Goal: Check status: Check status

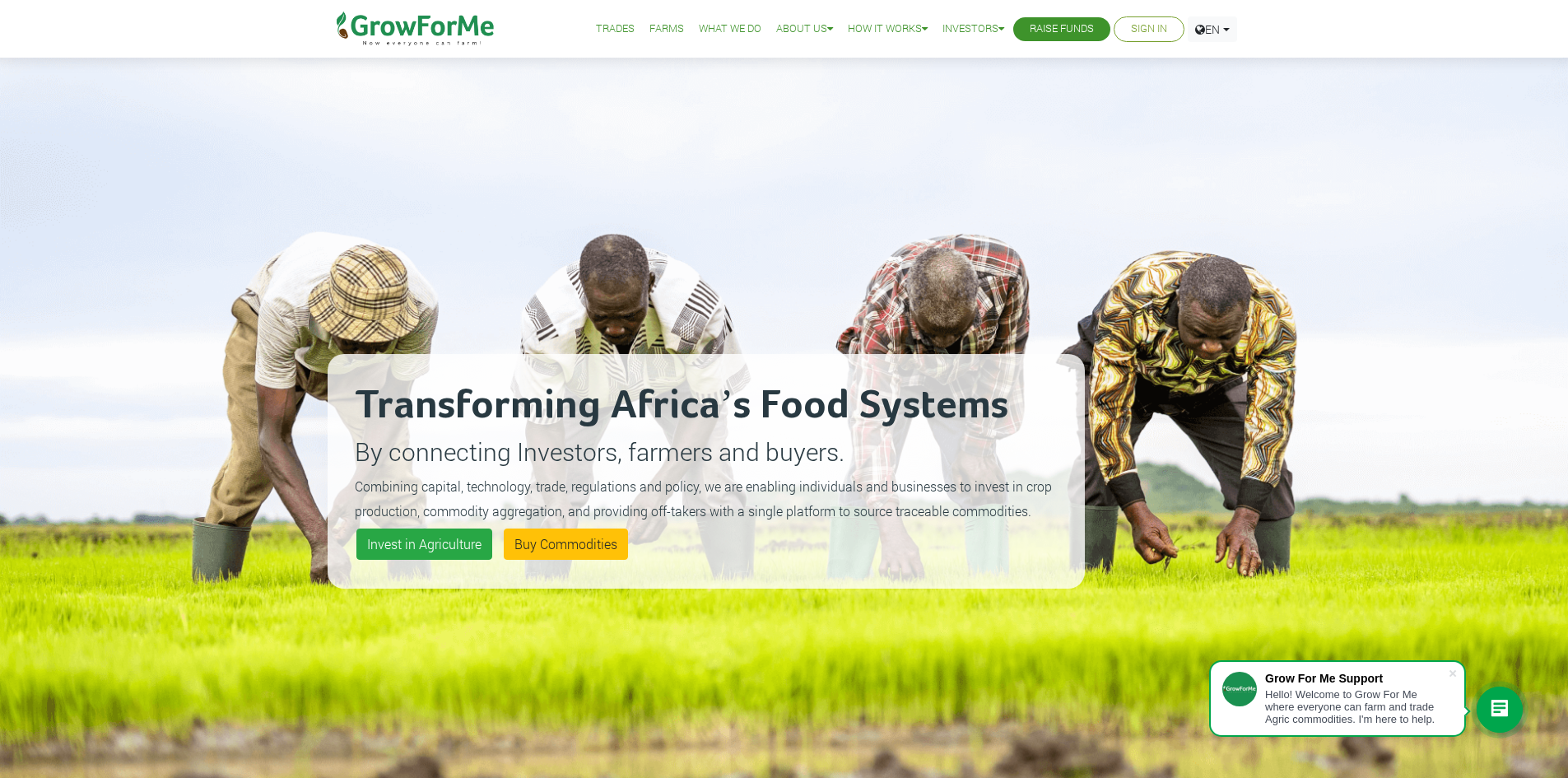
click at [1151, 28] on link "Sign In" at bounding box center [1149, 28] width 37 height 17
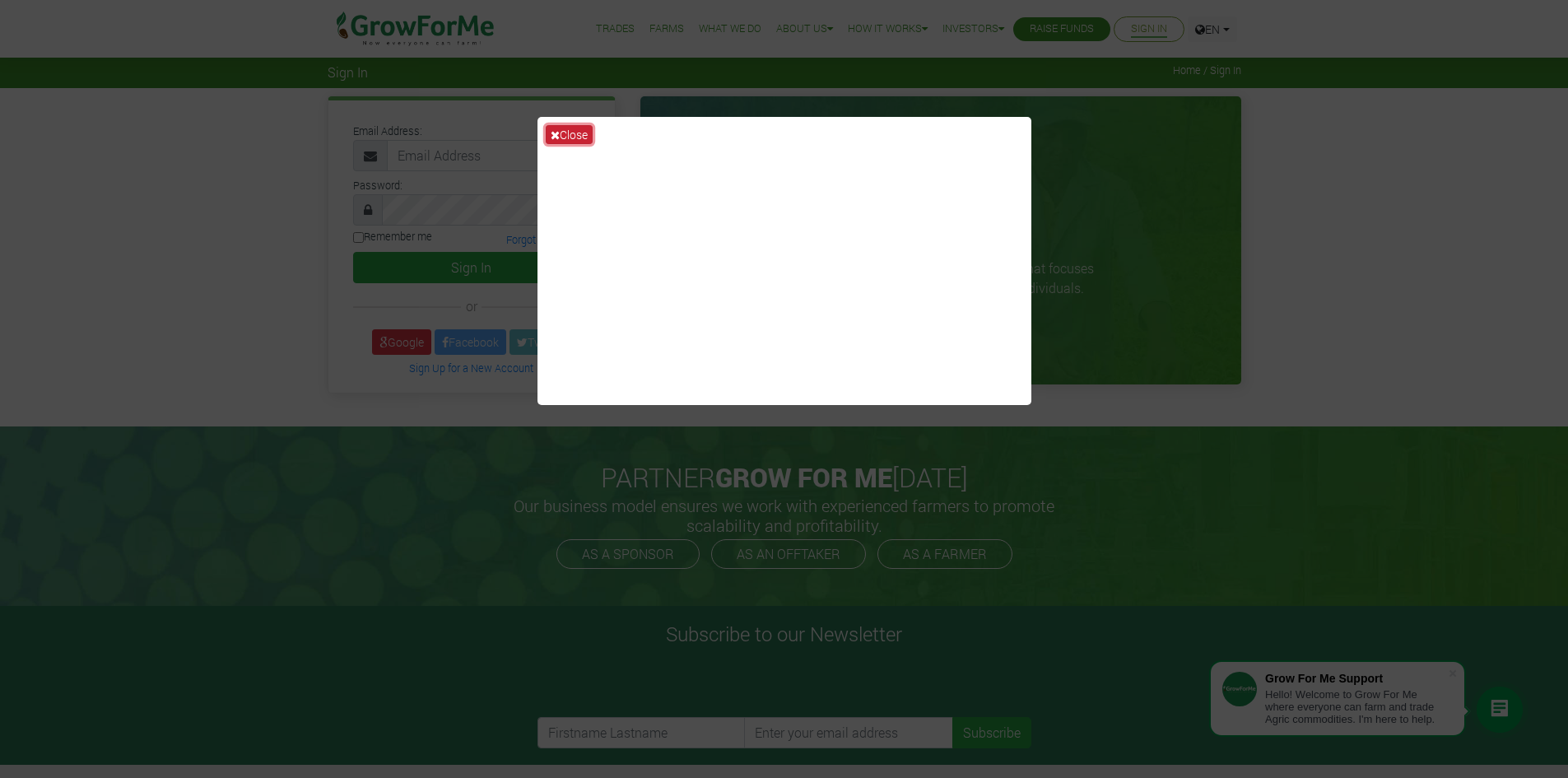
click at [546, 128] on button "Close" at bounding box center [568, 135] width 47 height 19
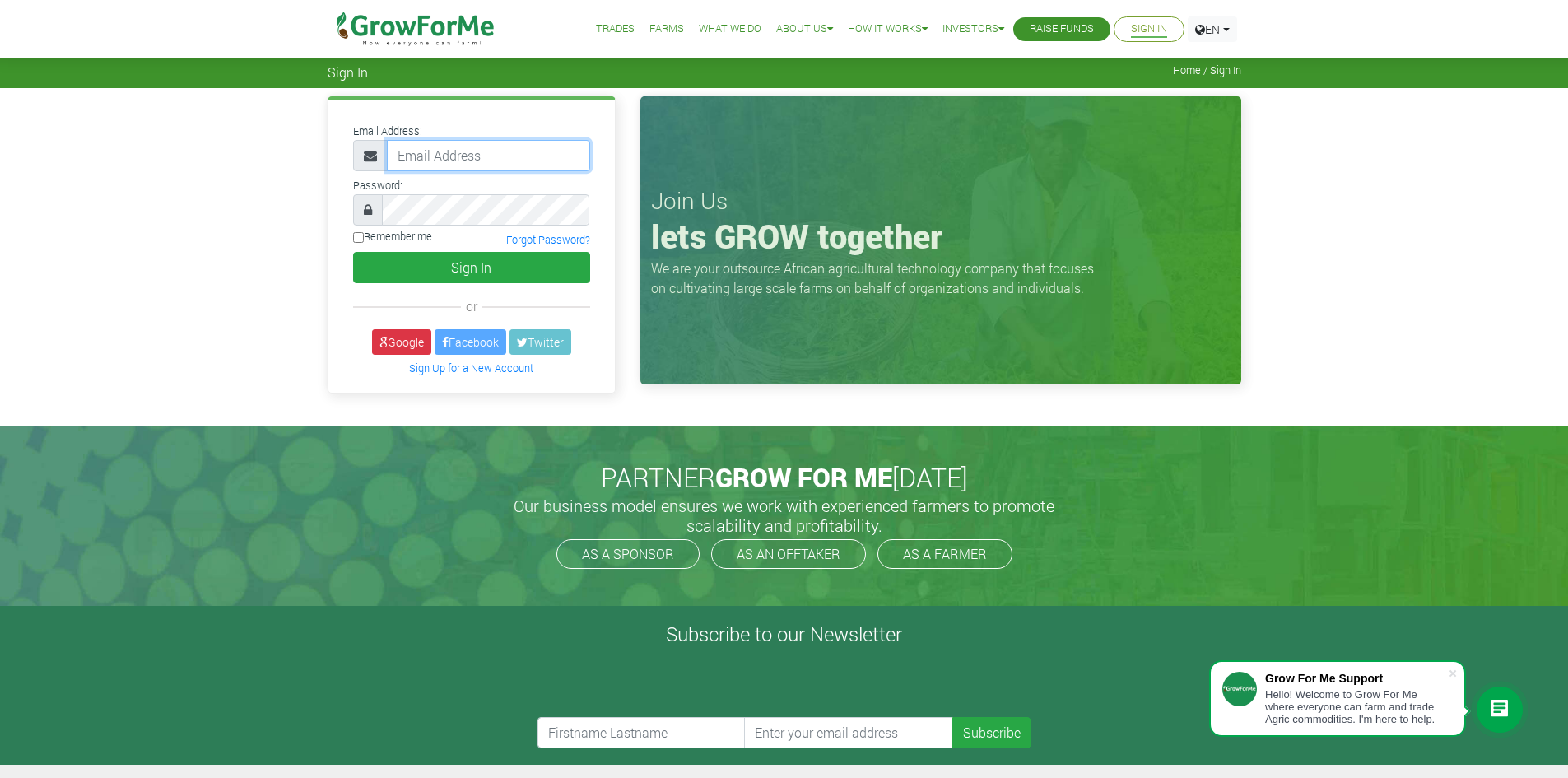
click at [455, 161] on input "email" at bounding box center [488, 156] width 203 height 31
paste input "233550397131@growforme.com"
type input "233550397131@growforme.com"
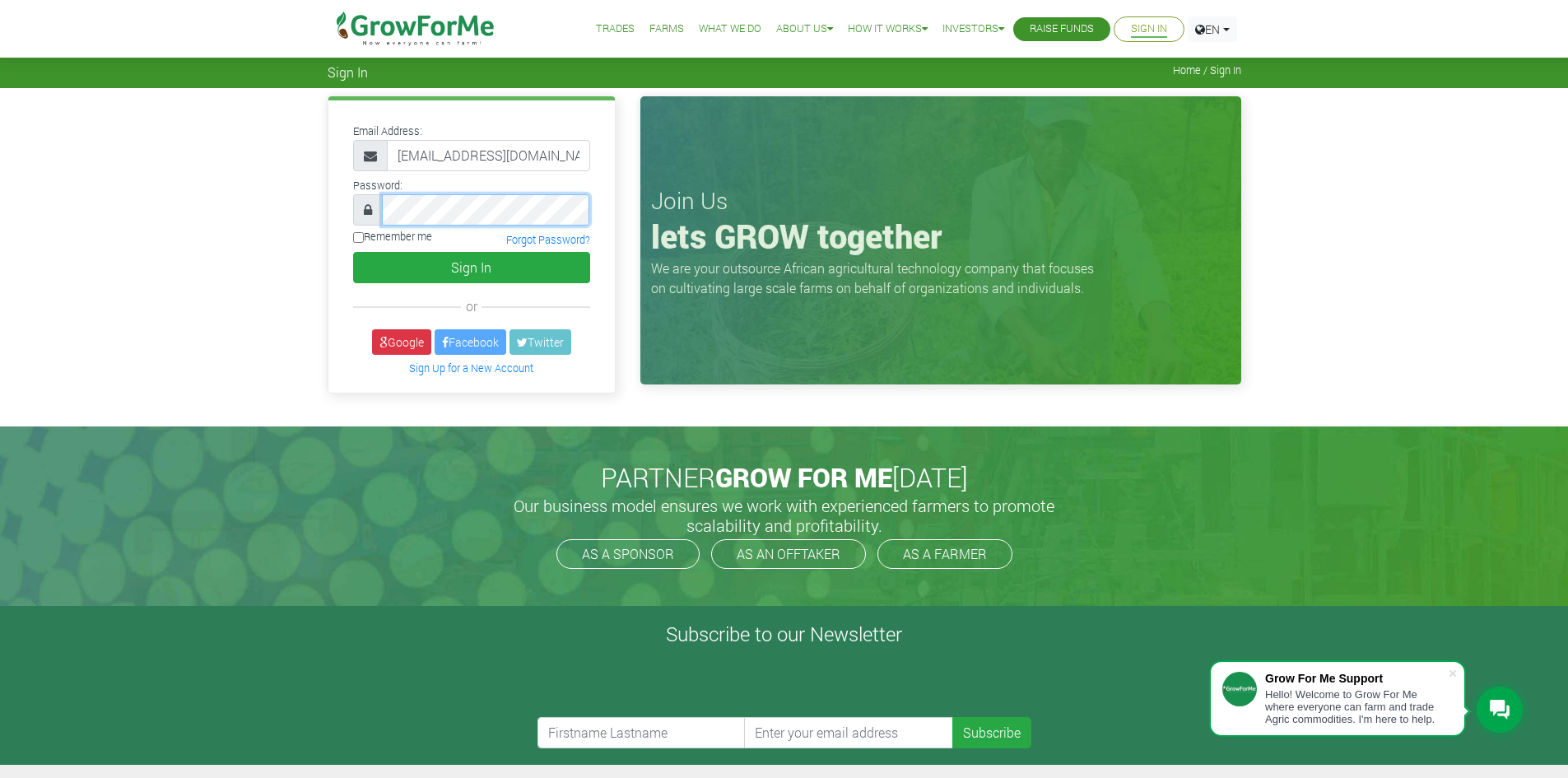
click at [353, 252] on button "Sign In" at bounding box center [471, 268] width 237 height 31
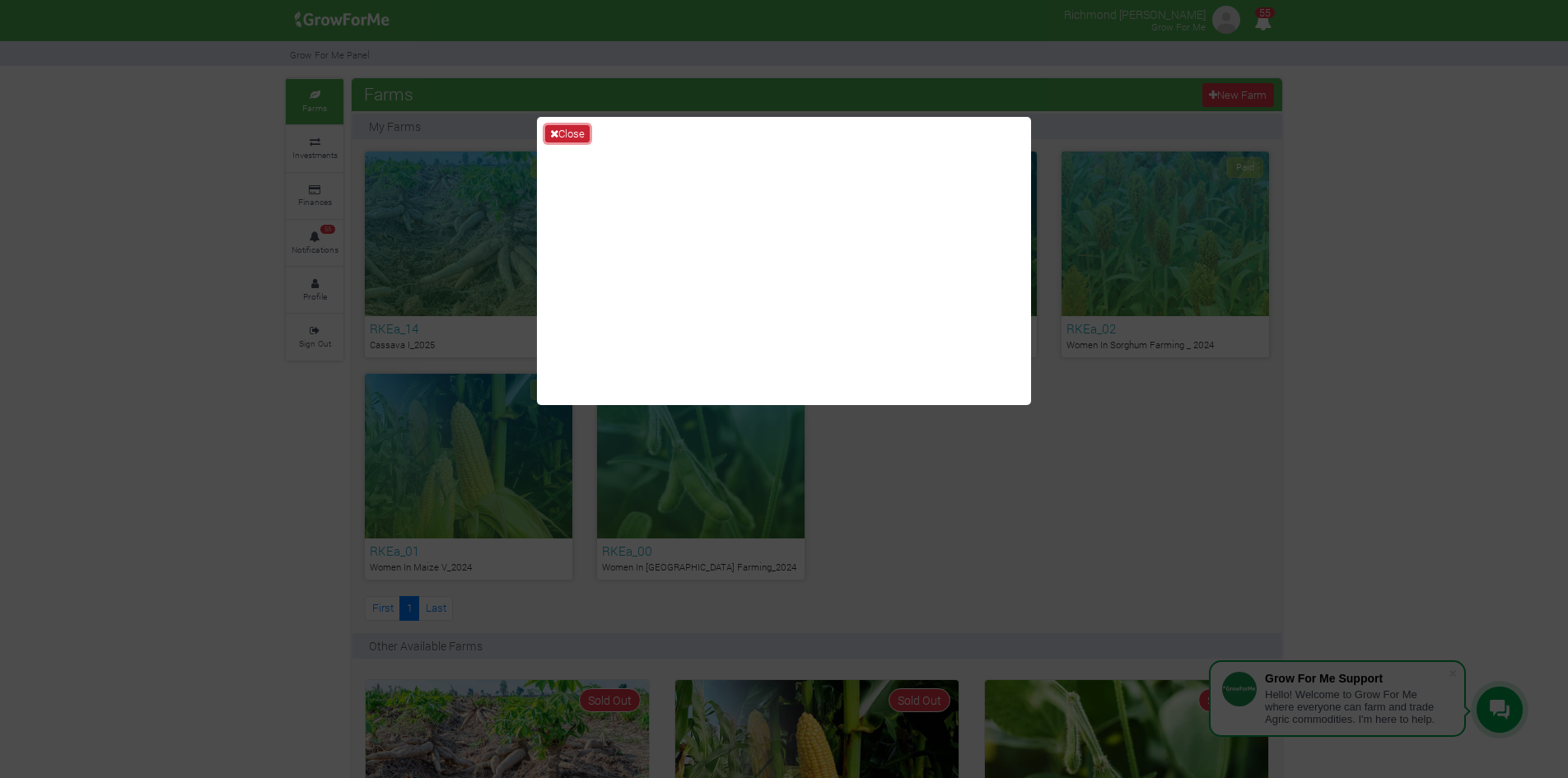
click at [552, 137] on icon at bounding box center [554, 134] width 8 height 11
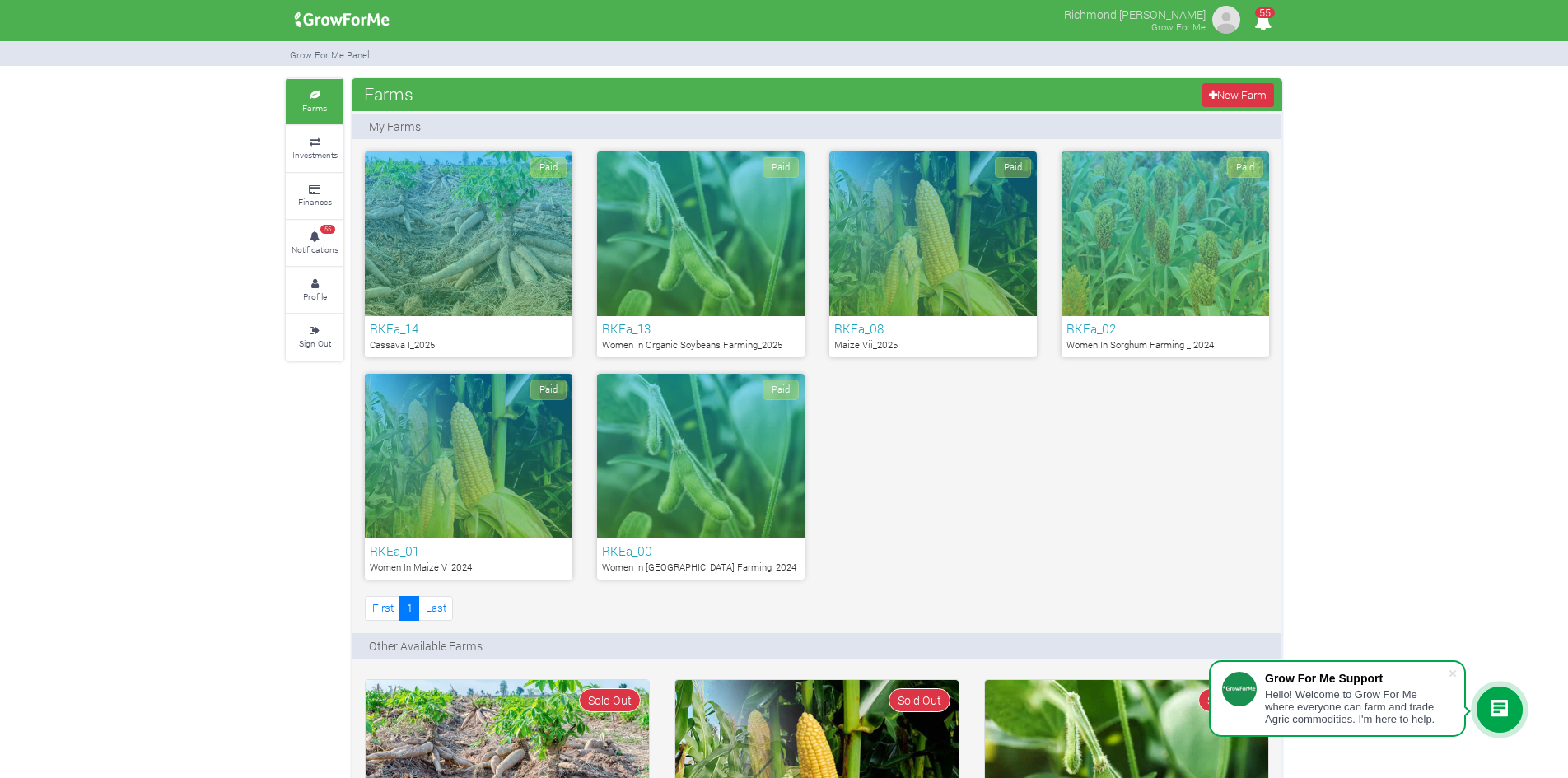
click at [899, 272] on div "Paid" at bounding box center [933, 234] width 207 height 165
click at [668, 242] on div "Paid" at bounding box center [701, 234] width 207 height 165
click at [456, 284] on div "Paid" at bounding box center [469, 234] width 207 height 165
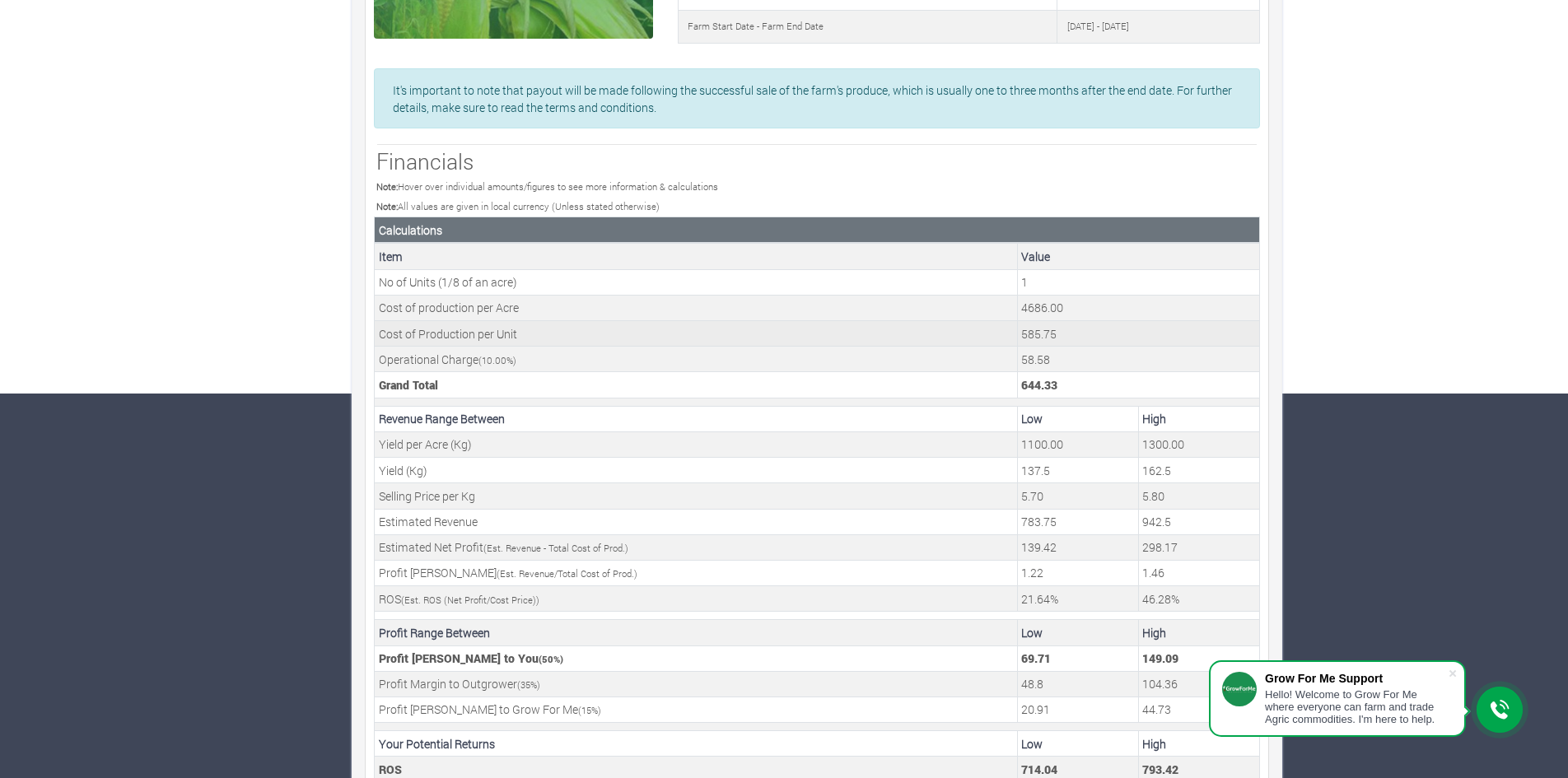
scroll to position [418, 0]
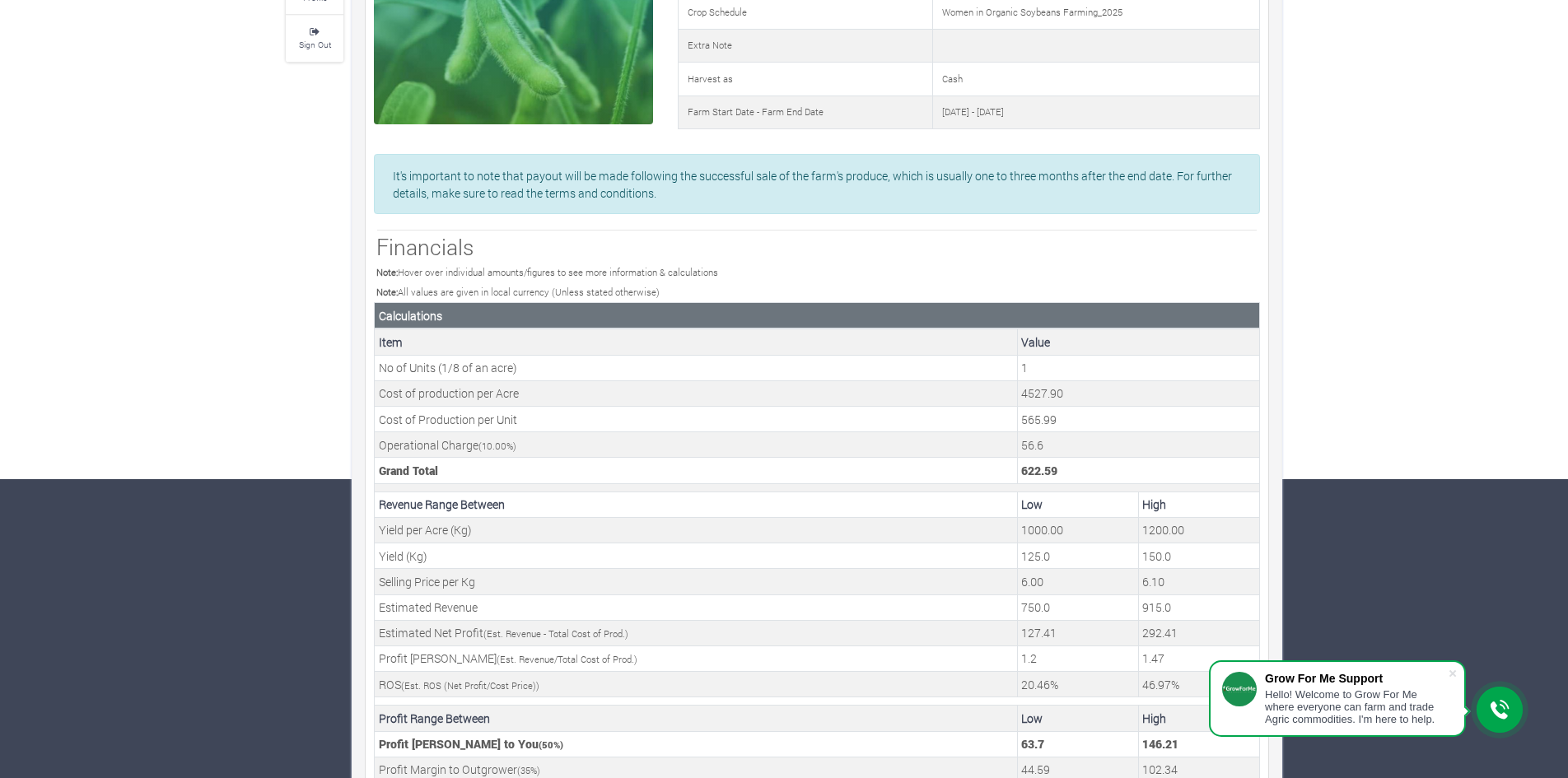
scroll to position [329, 0]
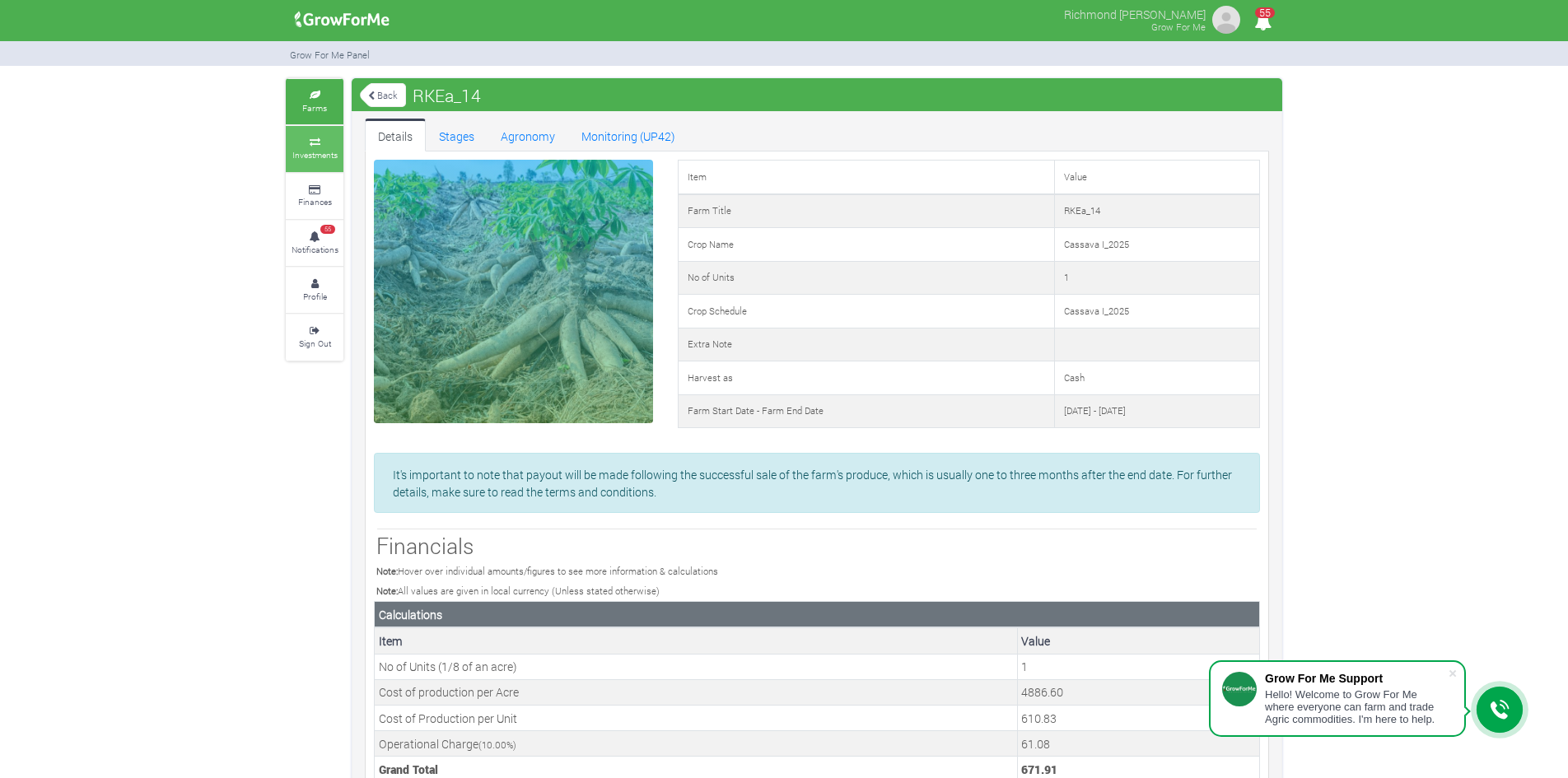
click at [310, 148] on link "Investments" at bounding box center [315, 148] width 58 height 45
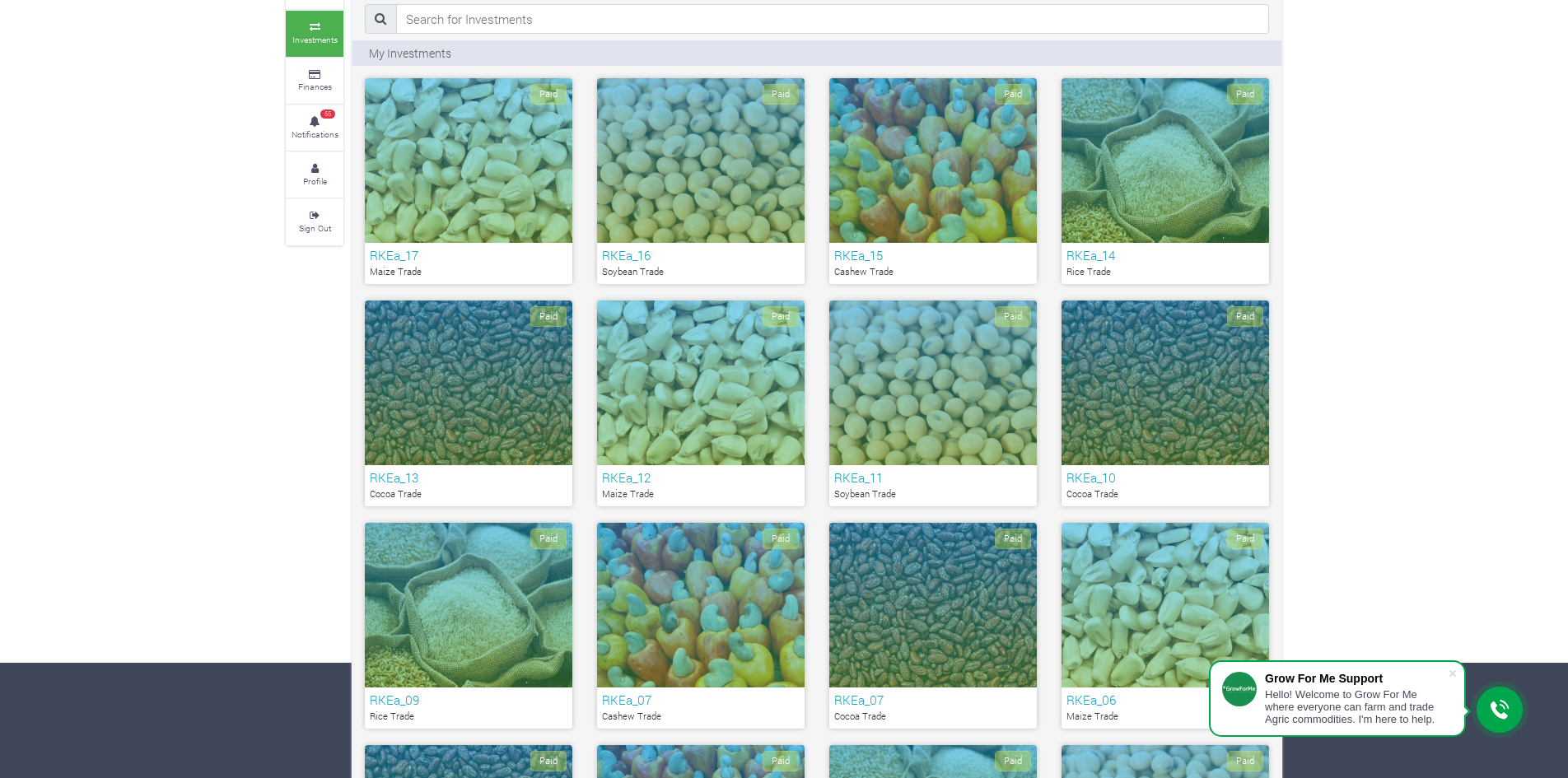
scroll to position [165, 0]
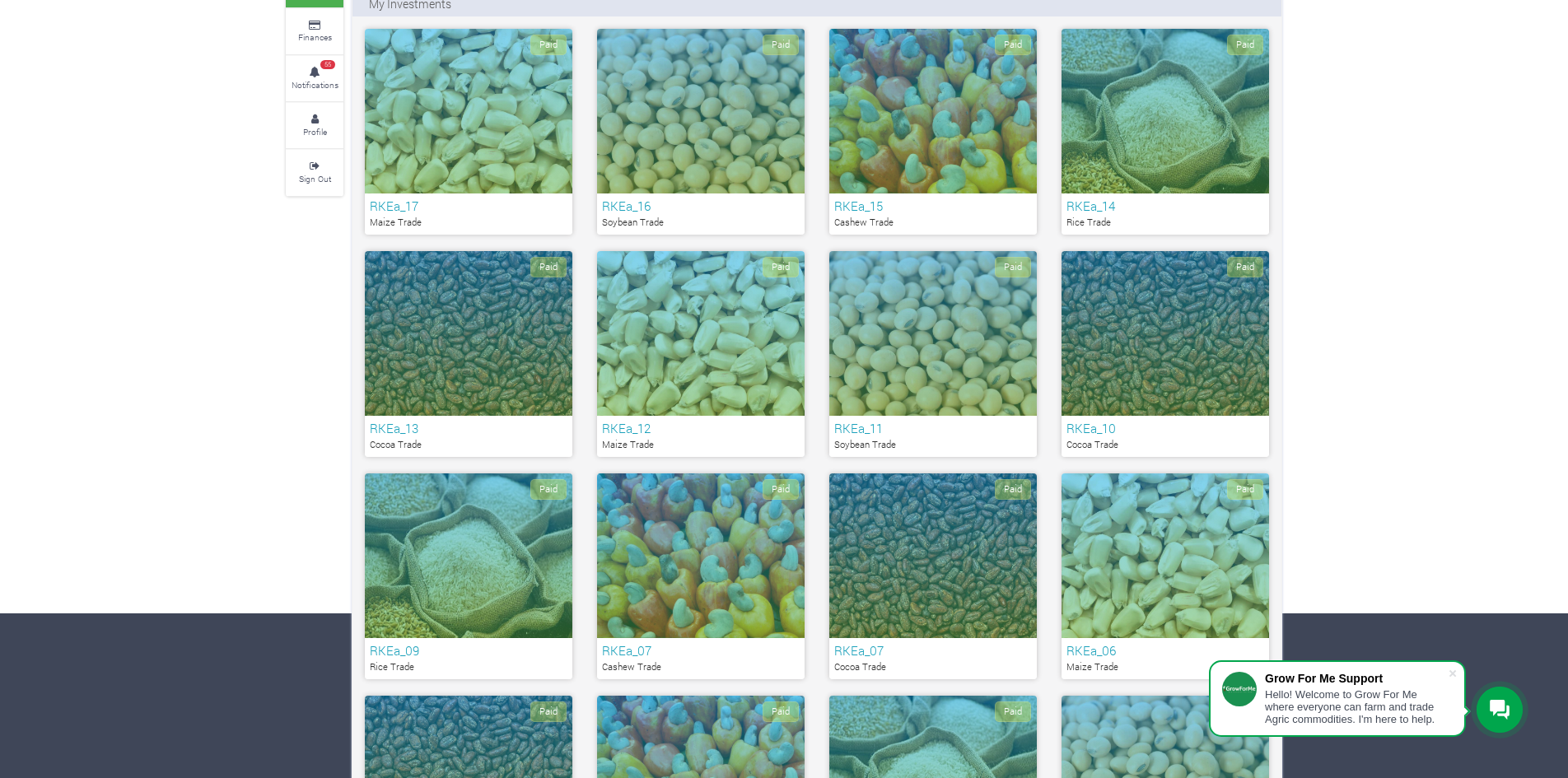
click at [439, 379] on div "Paid" at bounding box center [469, 334] width 207 height 165
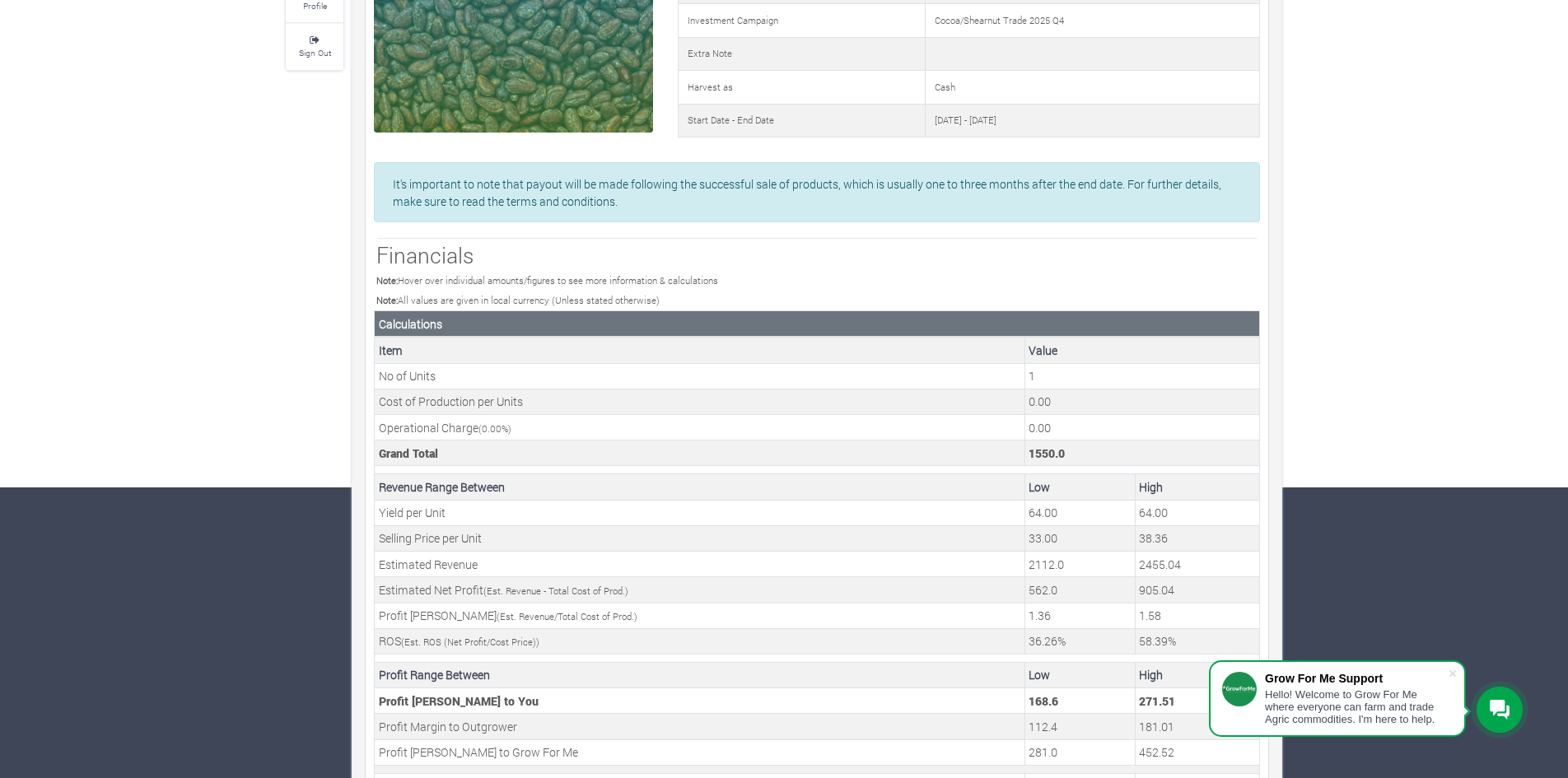
scroll to position [329, 0]
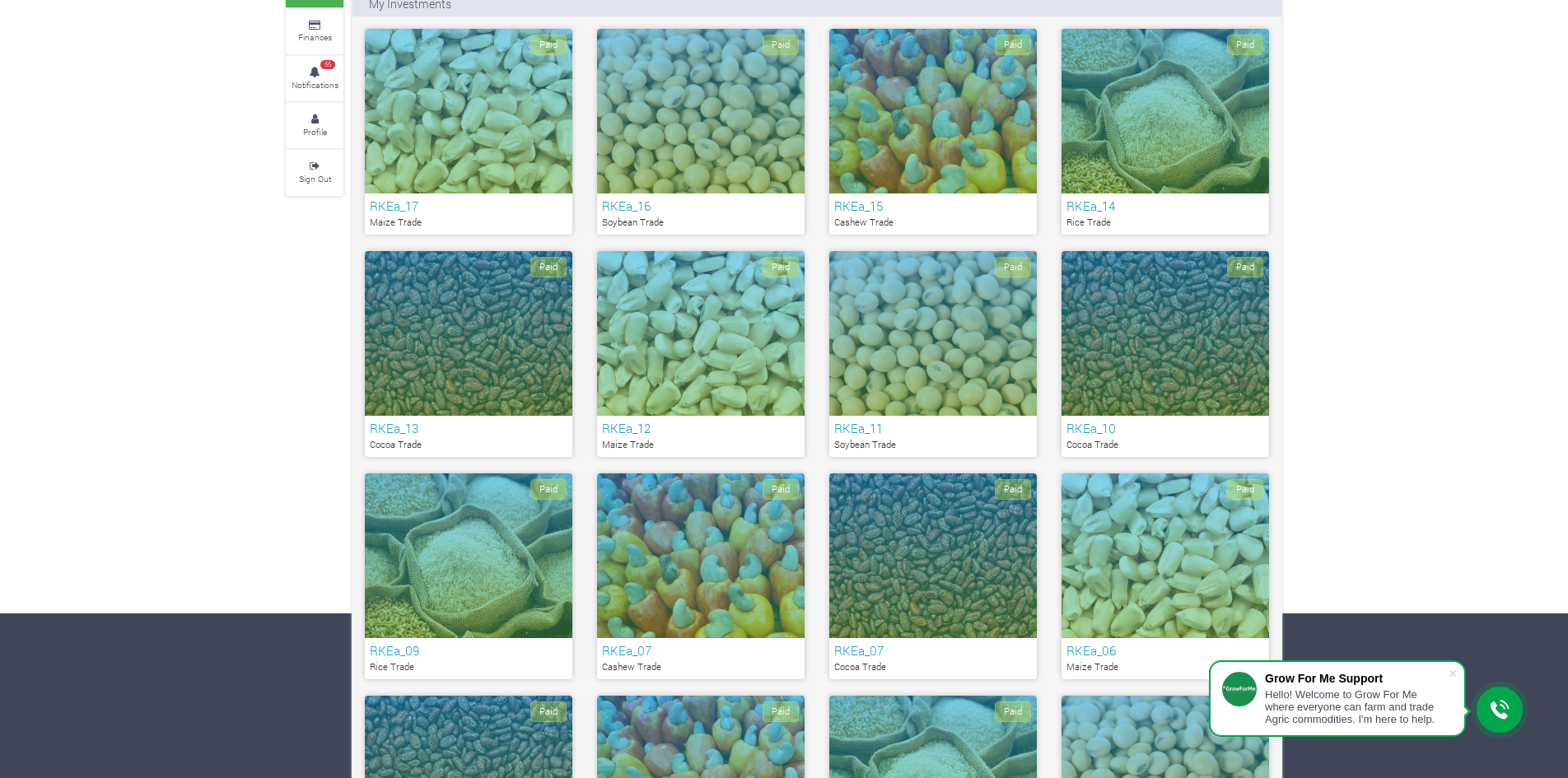
click at [1183, 71] on div "Paid" at bounding box center [1165, 111] width 207 height 165
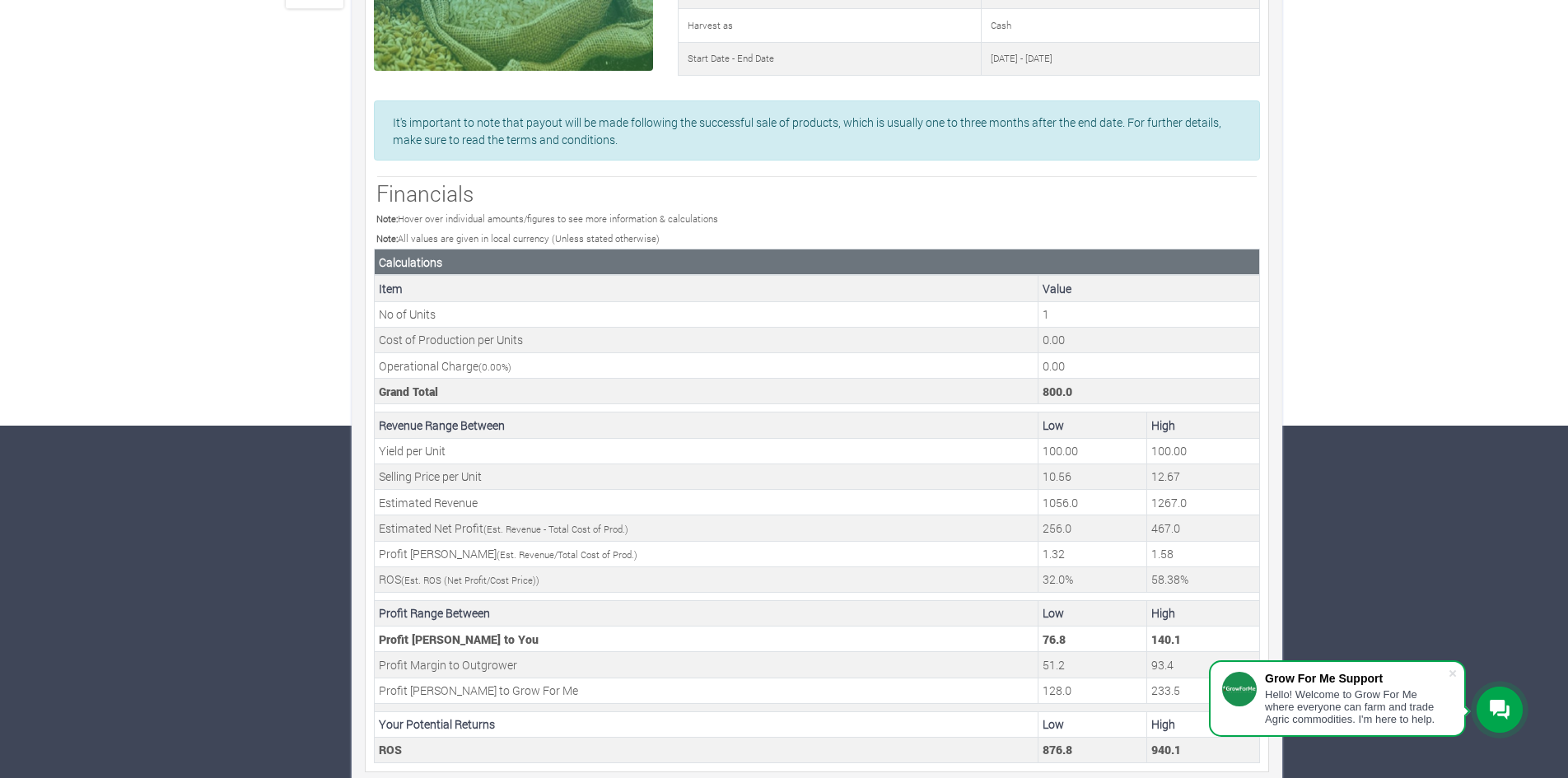
scroll to position [367, 0]
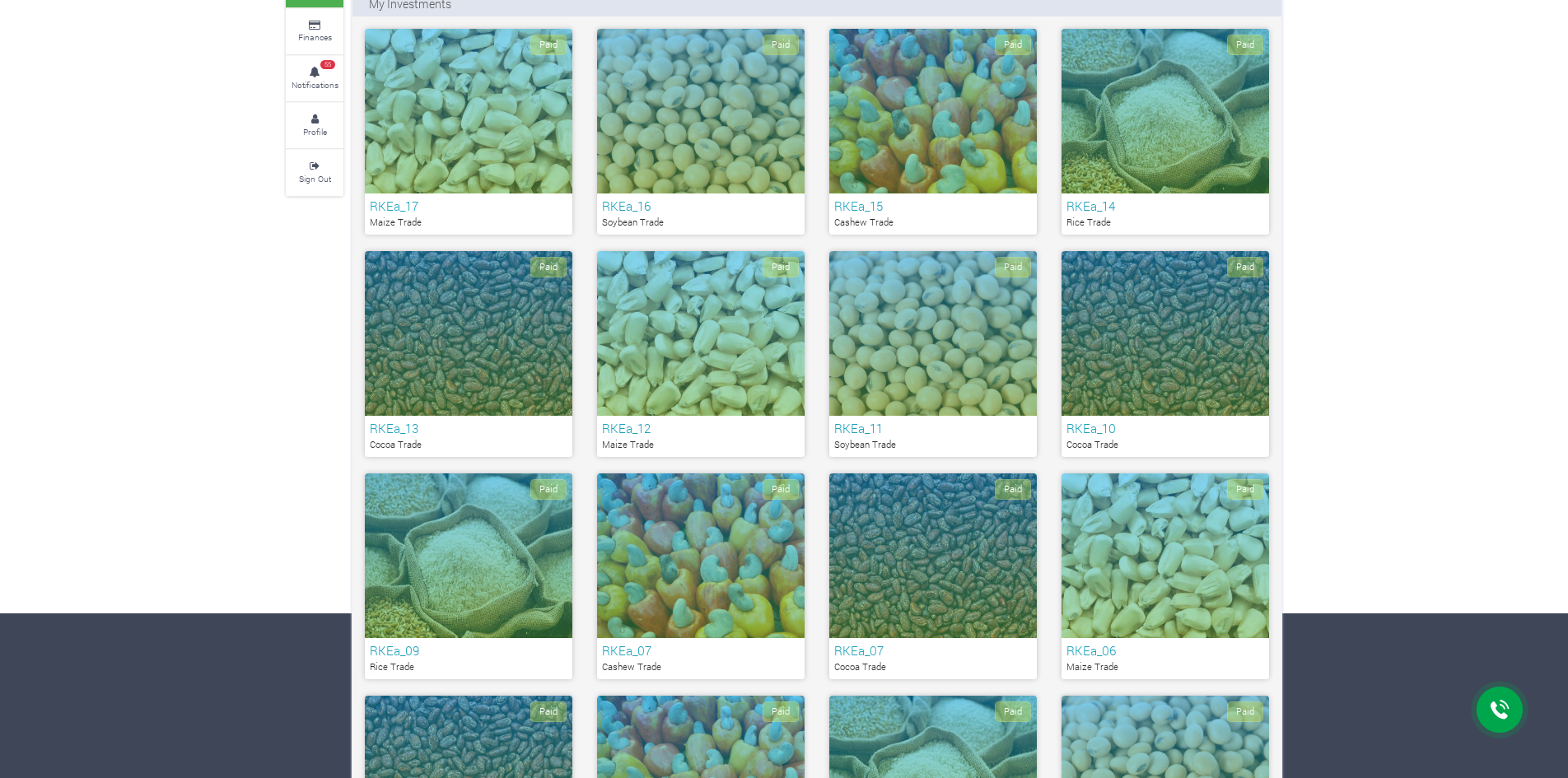
scroll to position [165, 0]
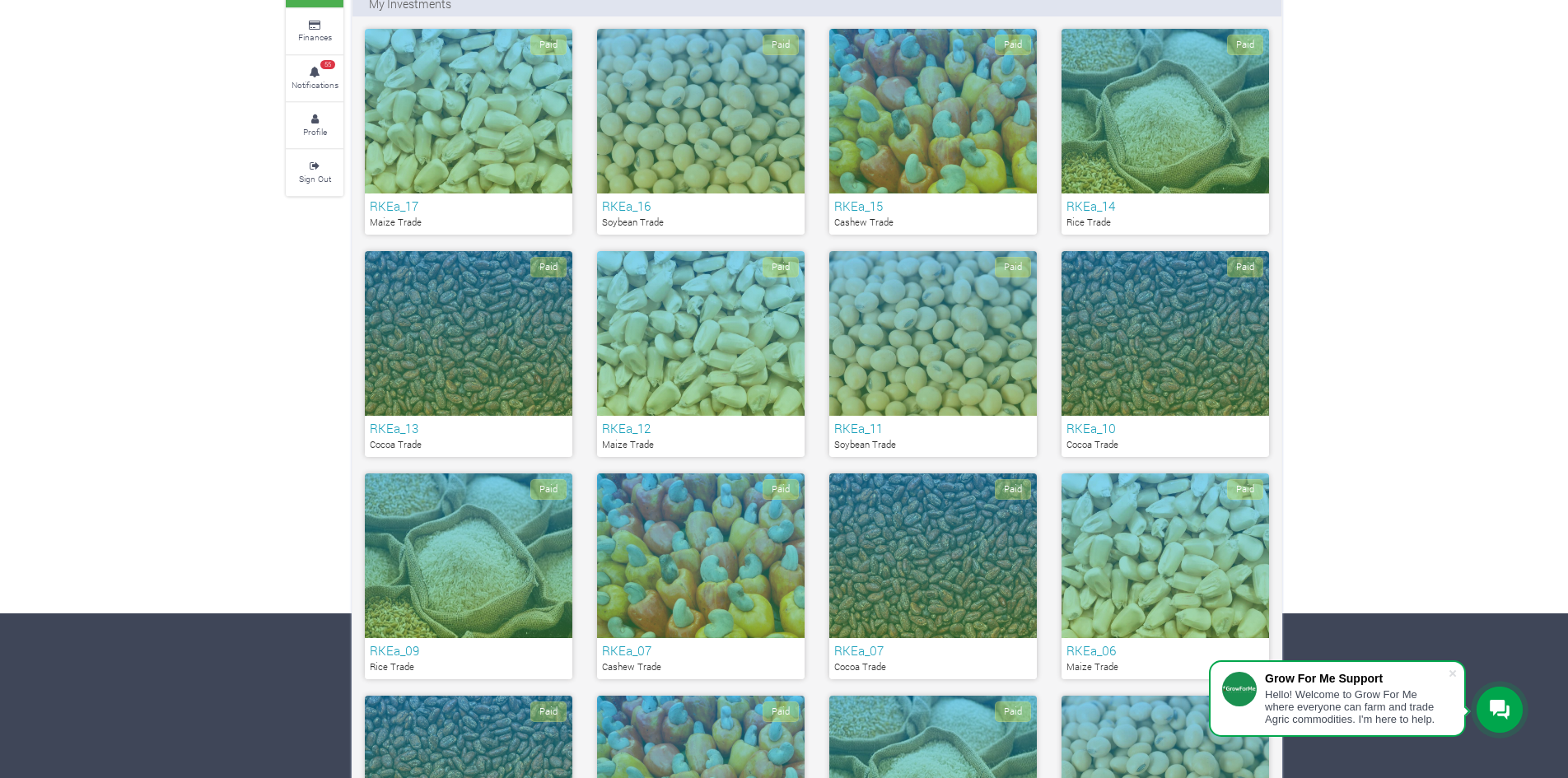
click at [879, 89] on div "Paid" at bounding box center [933, 111] width 207 height 165
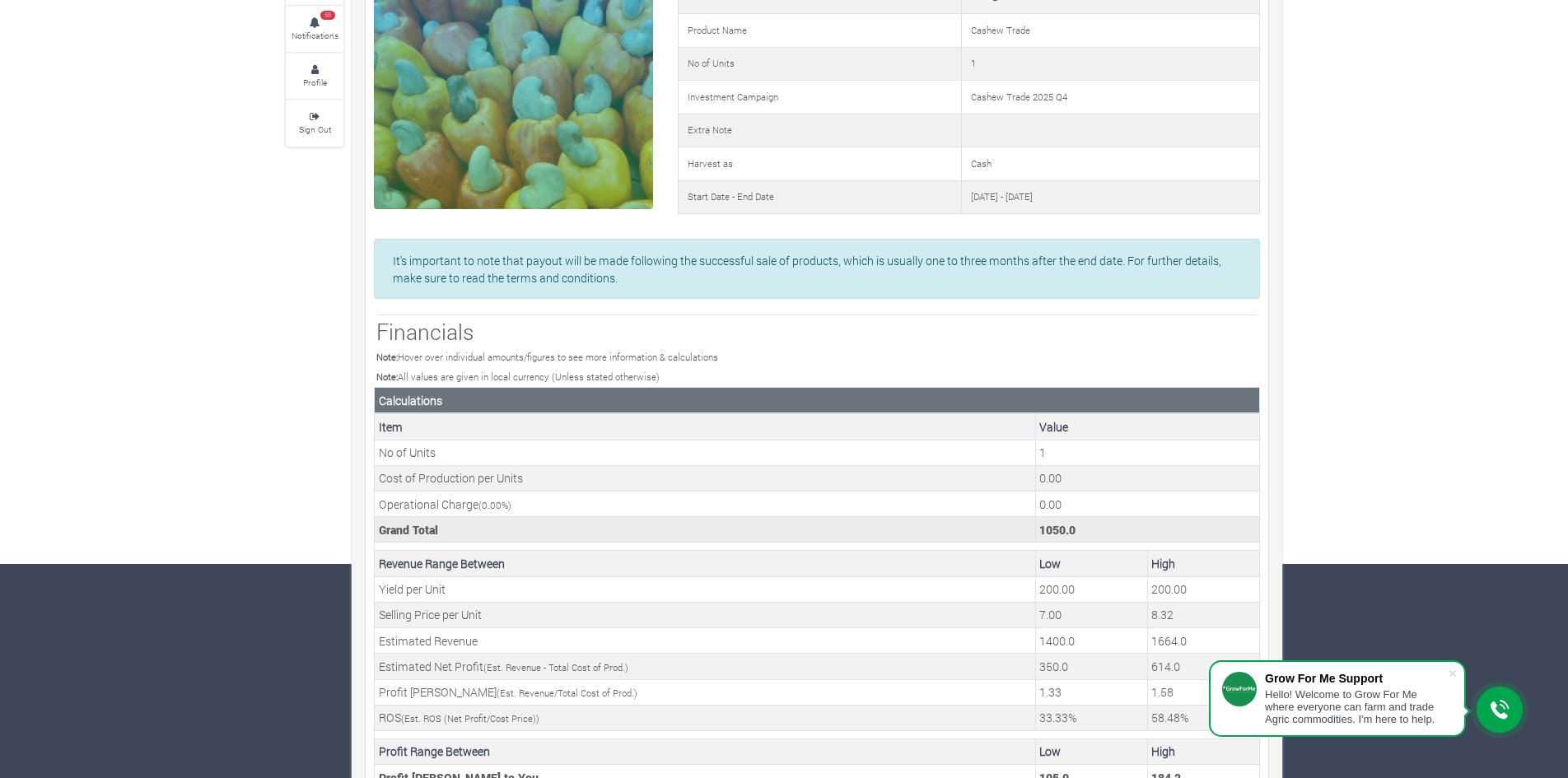
scroll to position [247, 0]
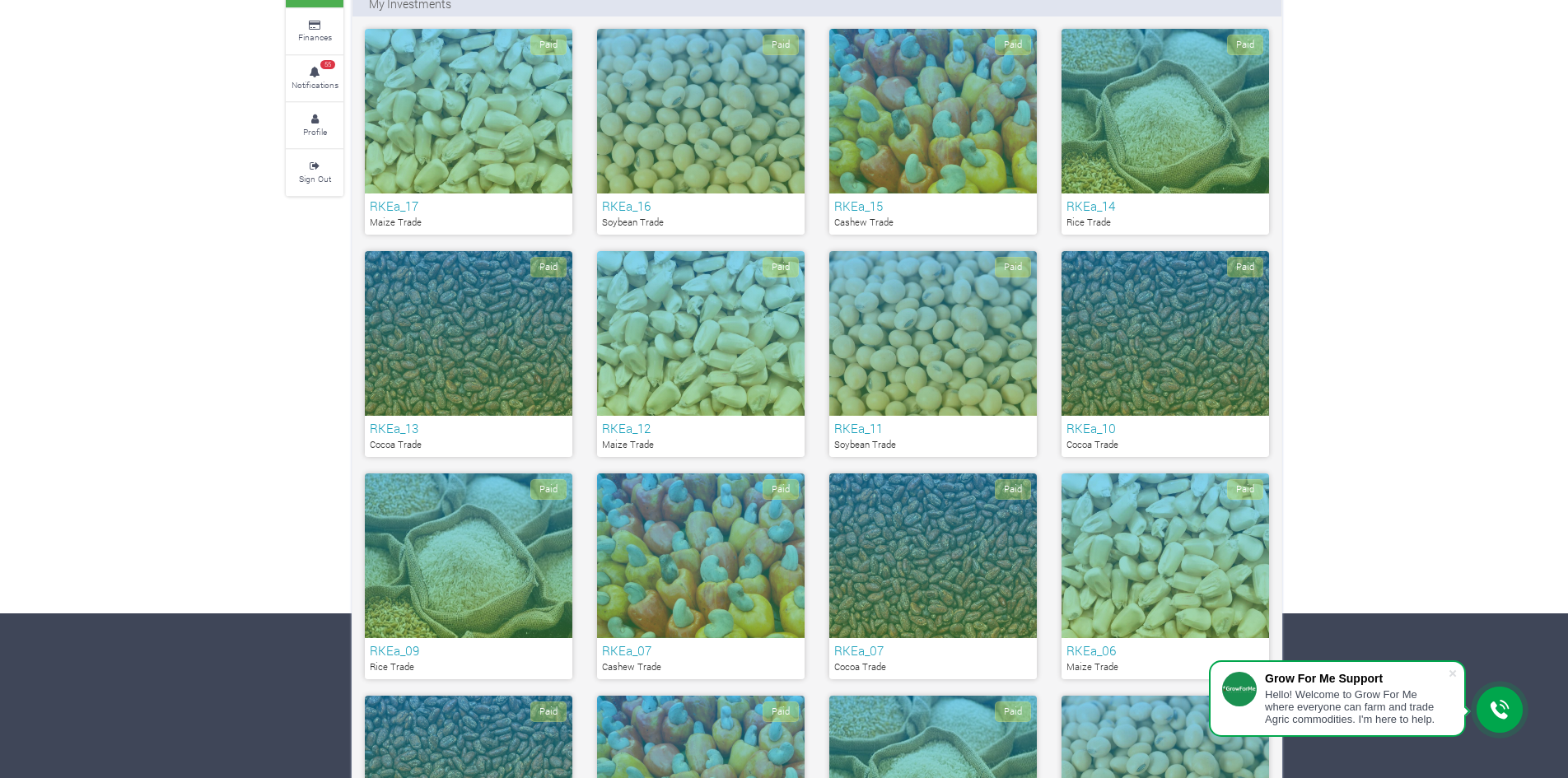
click at [691, 95] on div "Paid" at bounding box center [701, 111] width 207 height 165
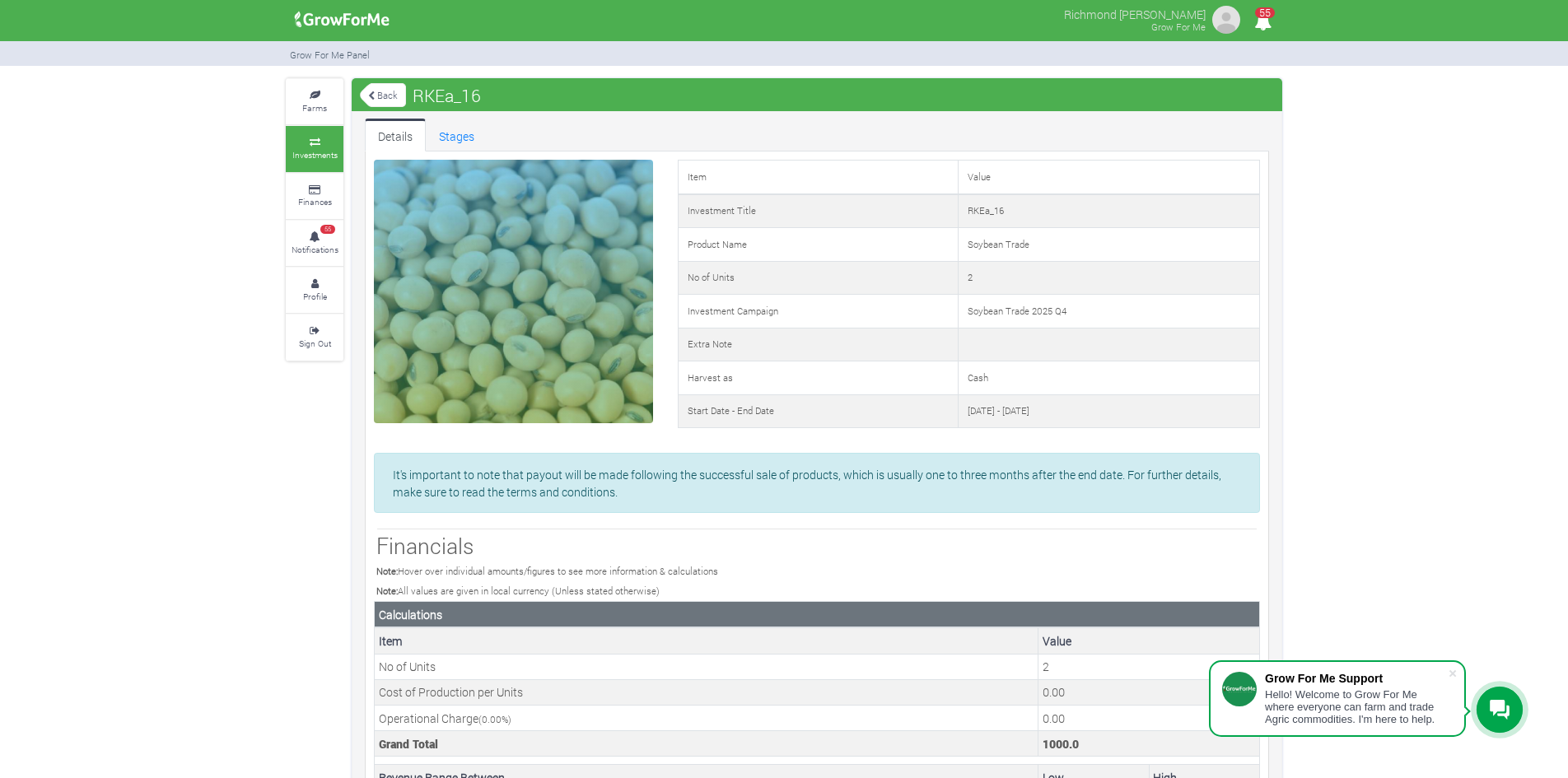
click at [400, 93] on link "Back" at bounding box center [382, 95] width 46 height 27
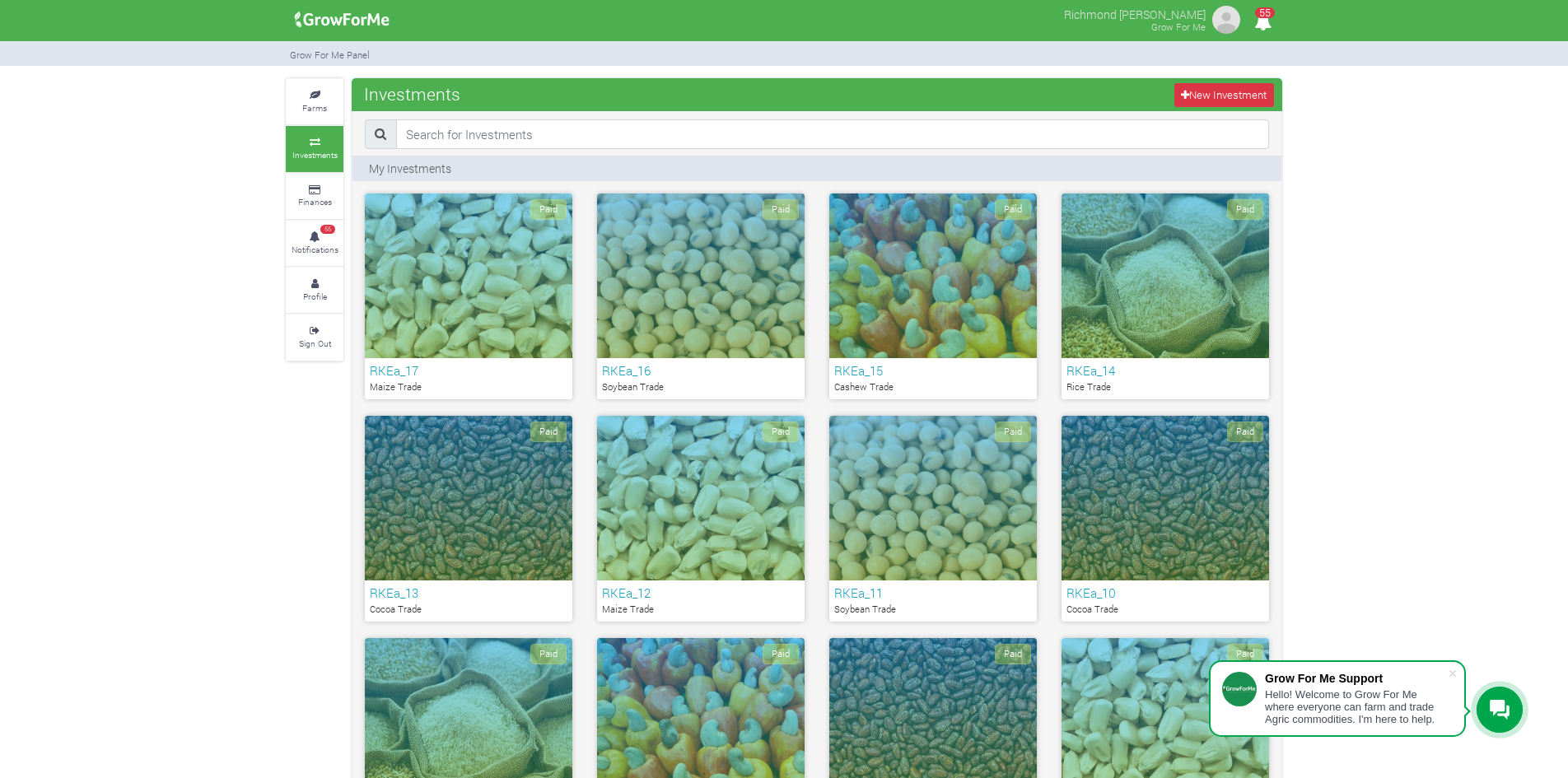
click at [405, 253] on div "Paid" at bounding box center [469, 276] width 207 height 165
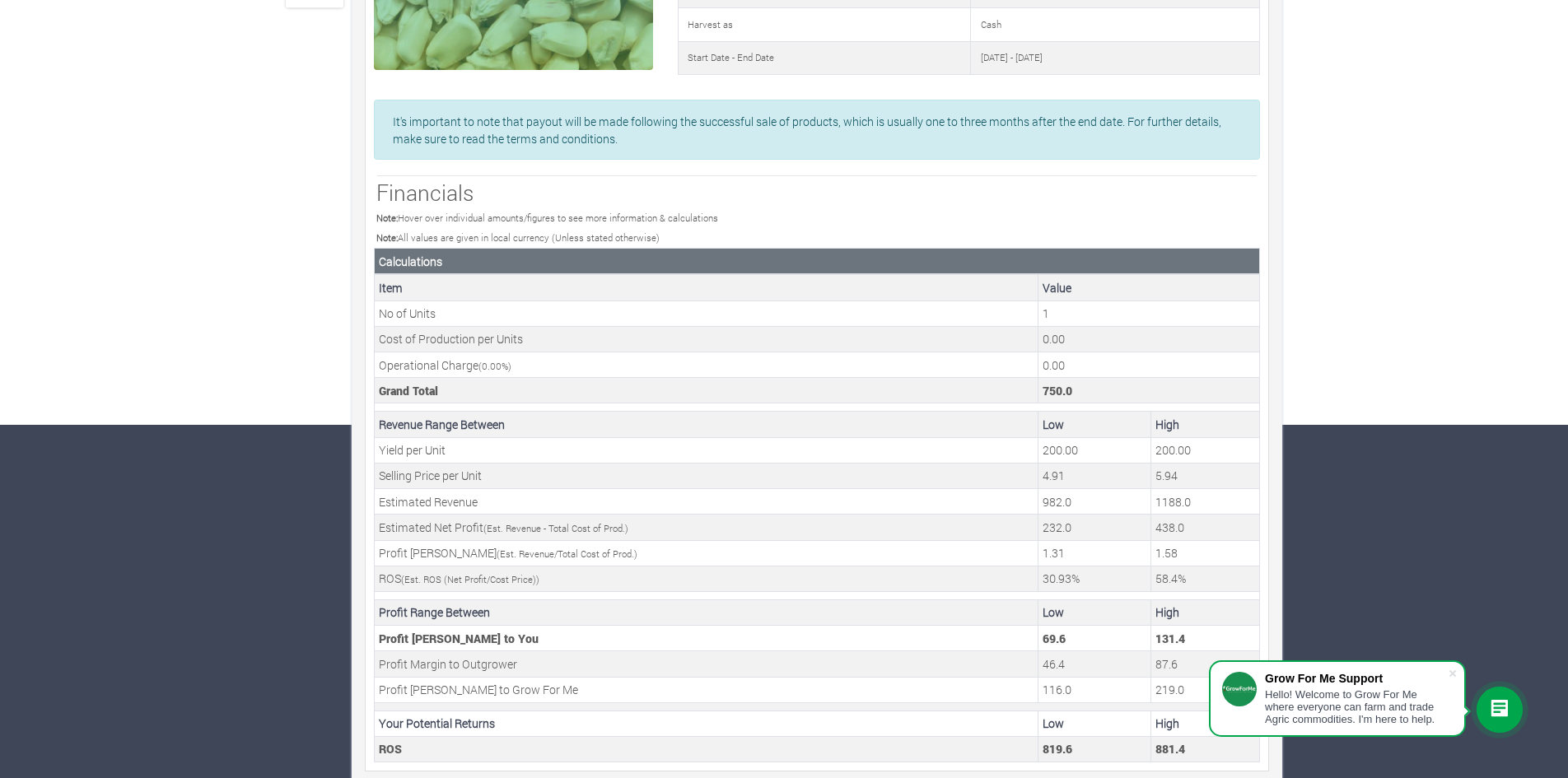
scroll to position [367, 0]
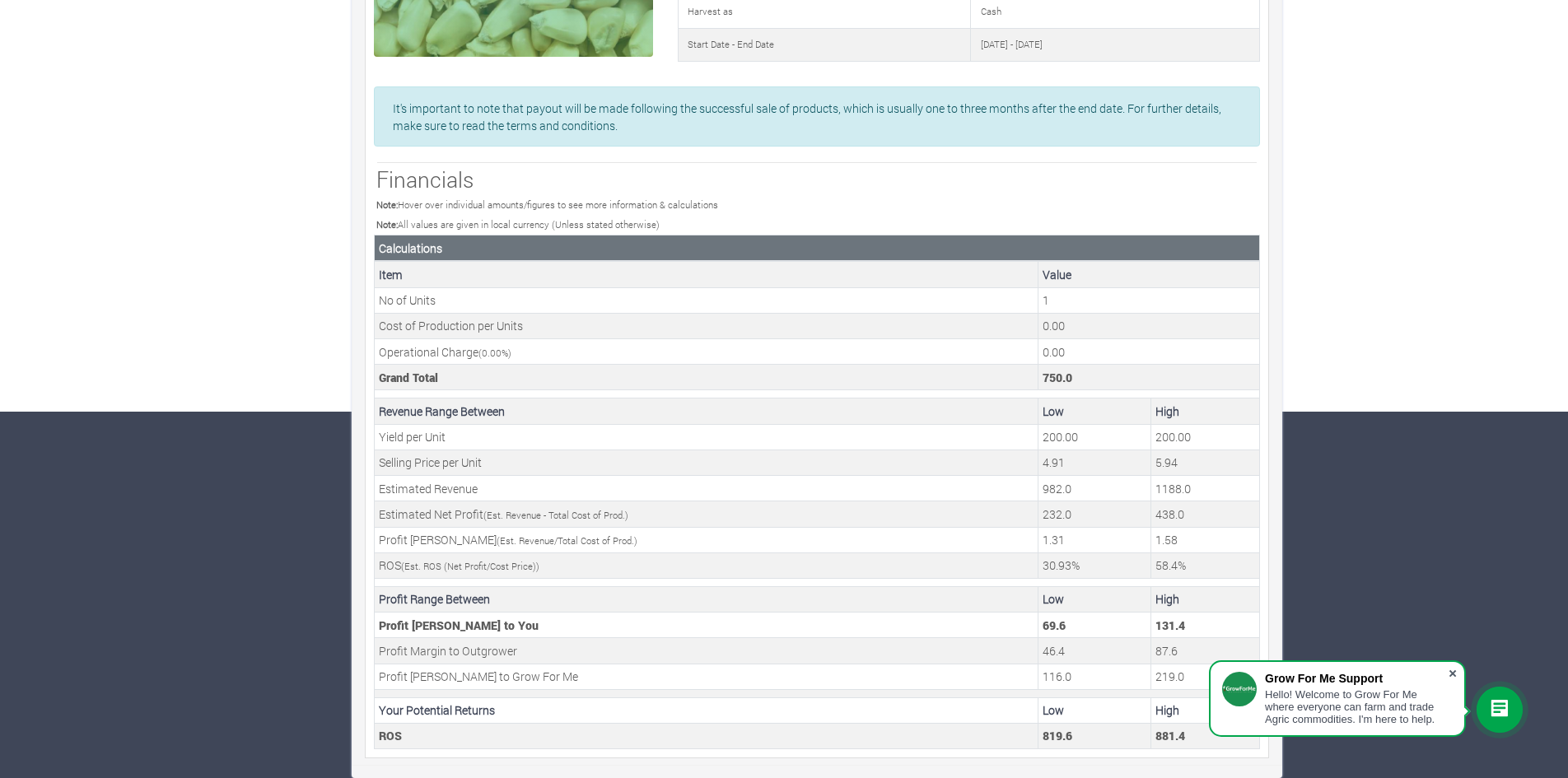
click at [1451, 672] on span at bounding box center [1452, 674] width 17 height 16
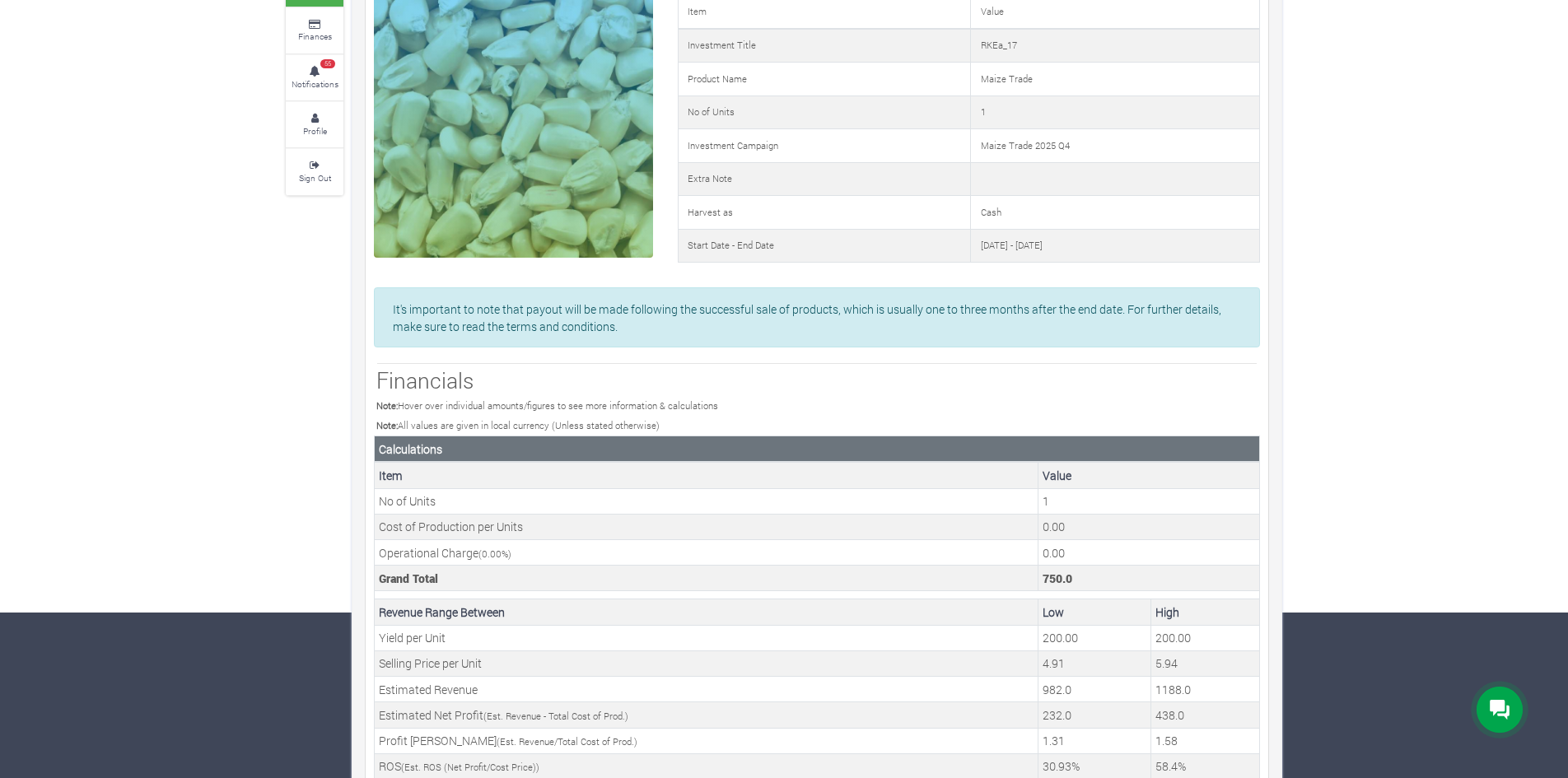
scroll to position [0, 0]
